Goal: Check status: Check status

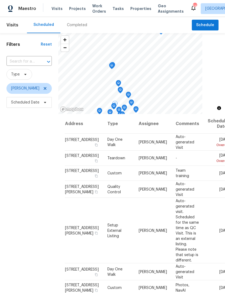
click at [70, 158] on span "[STREET_ADDRESS]" at bounding box center [82, 156] width 34 height 4
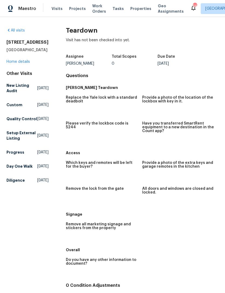
click at [21, 64] on link "Home details" at bounding box center [17, 62] width 23 height 4
